Goal: Task Accomplishment & Management: Use online tool/utility

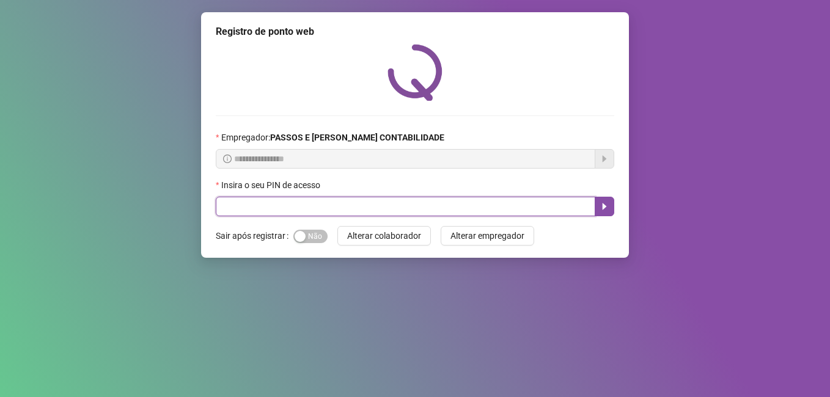
click at [385, 210] on input "text" at bounding box center [406, 207] width 380 height 20
type input "*****"
click at [605, 208] on icon "caret-right" at bounding box center [605, 207] width 4 height 7
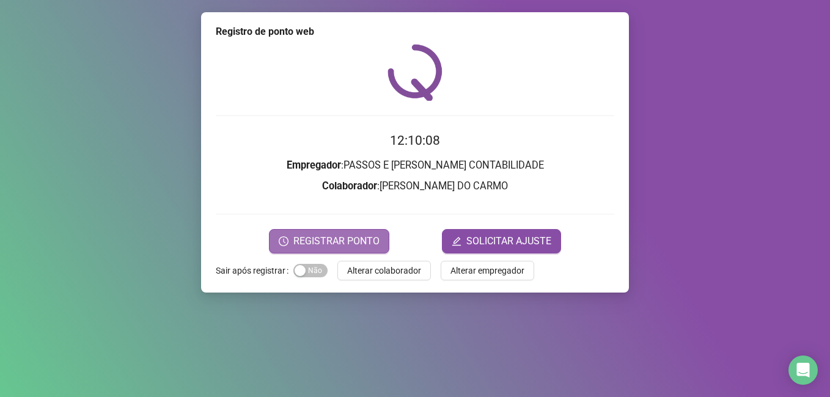
click at [321, 235] on span "REGISTRAR PONTO" at bounding box center [336, 241] width 86 height 15
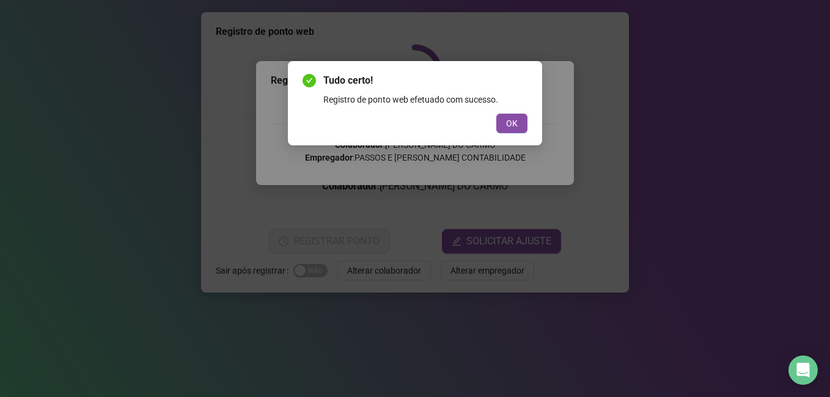
click at [496, 114] on button "OK" at bounding box center [511, 124] width 31 height 20
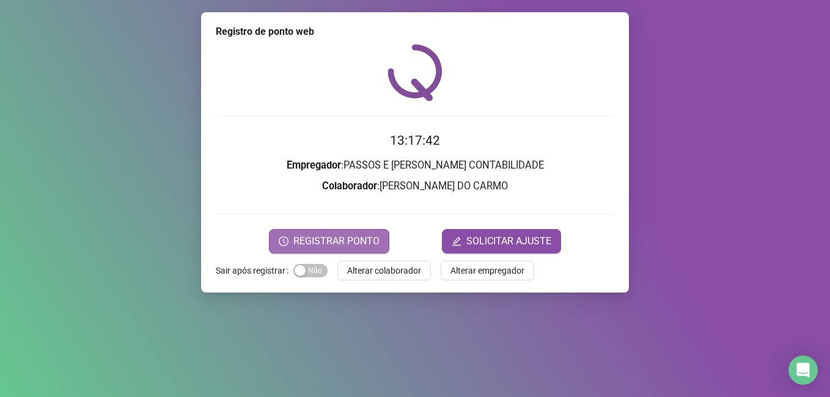
click at [354, 232] on button "REGISTRAR PONTO" at bounding box center [329, 241] width 120 height 24
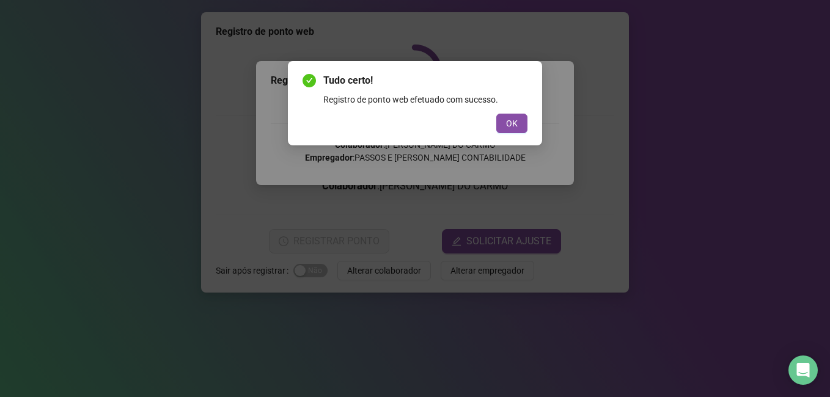
drag, startPoint x: 505, startPoint y: 129, endPoint x: 502, endPoint y: 134, distance: 6.3
click at [504, 132] on button "OK" at bounding box center [511, 124] width 31 height 20
